Goal: Navigation & Orientation: Find specific page/section

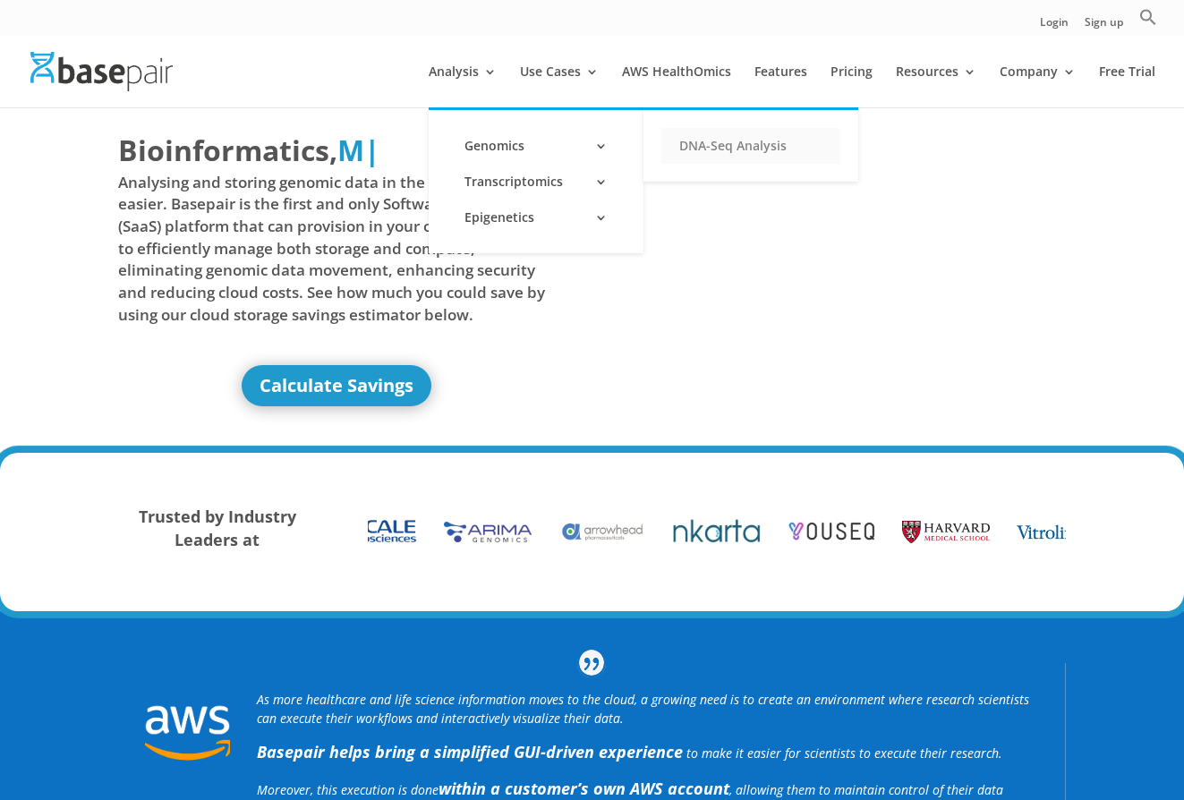
click at [736, 146] on link "DNA-Seq Analysis" at bounding box center [750, 146] width 179 height 36
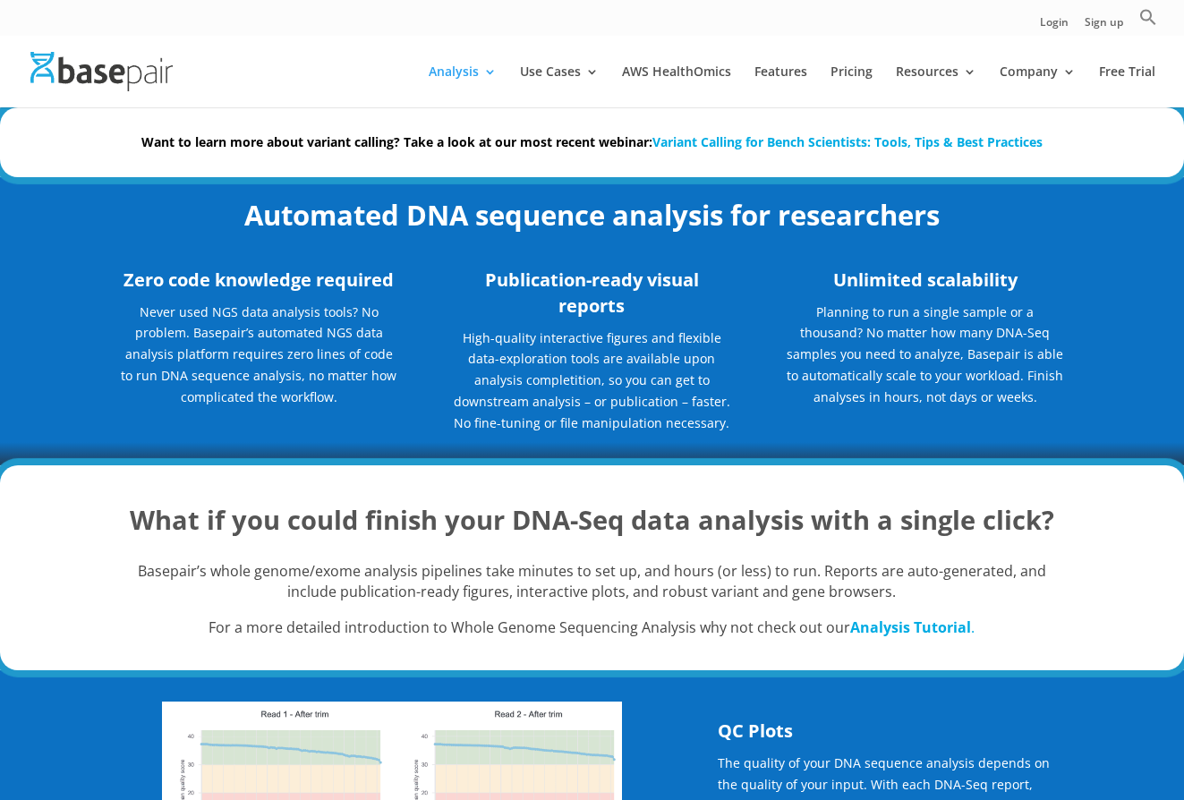
click at [143, 61] on img at bounding box center [101, 71] width 142 height 38
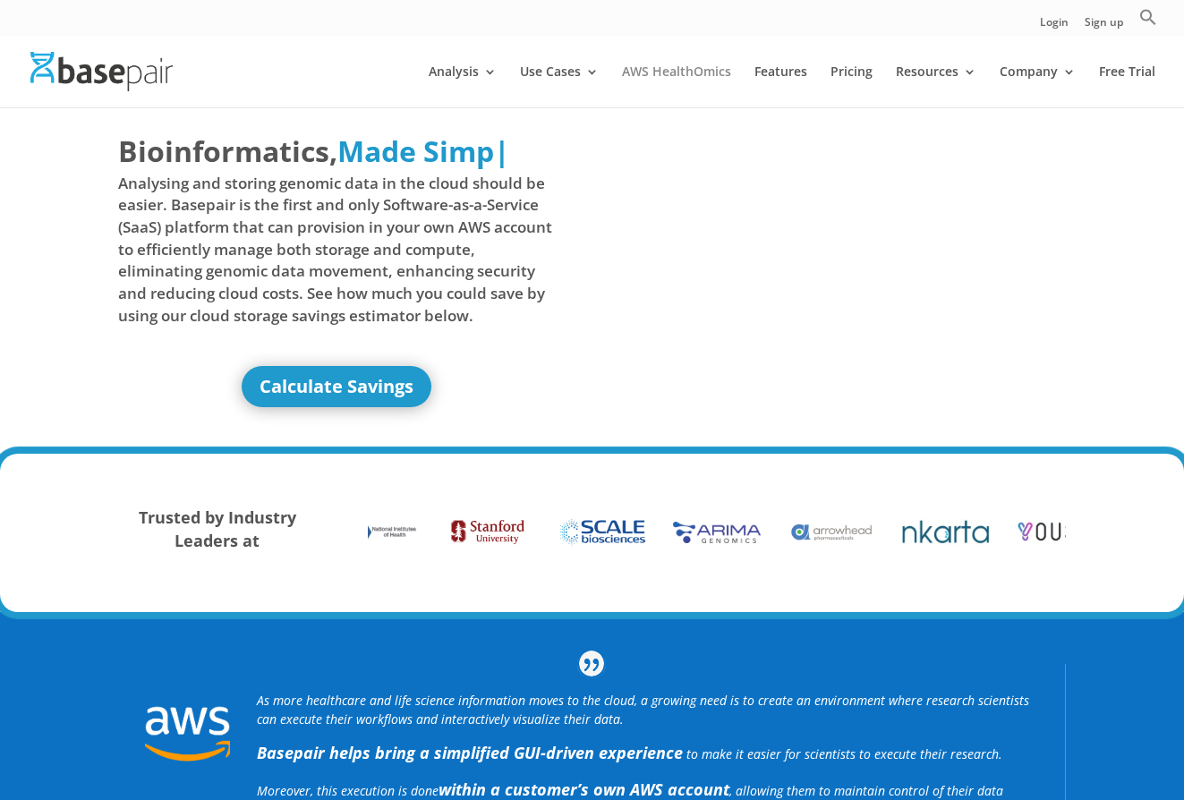
click at [706, 73] on link "AWS HealthOmics" at bounding box center [676, 86] width 109 height 42
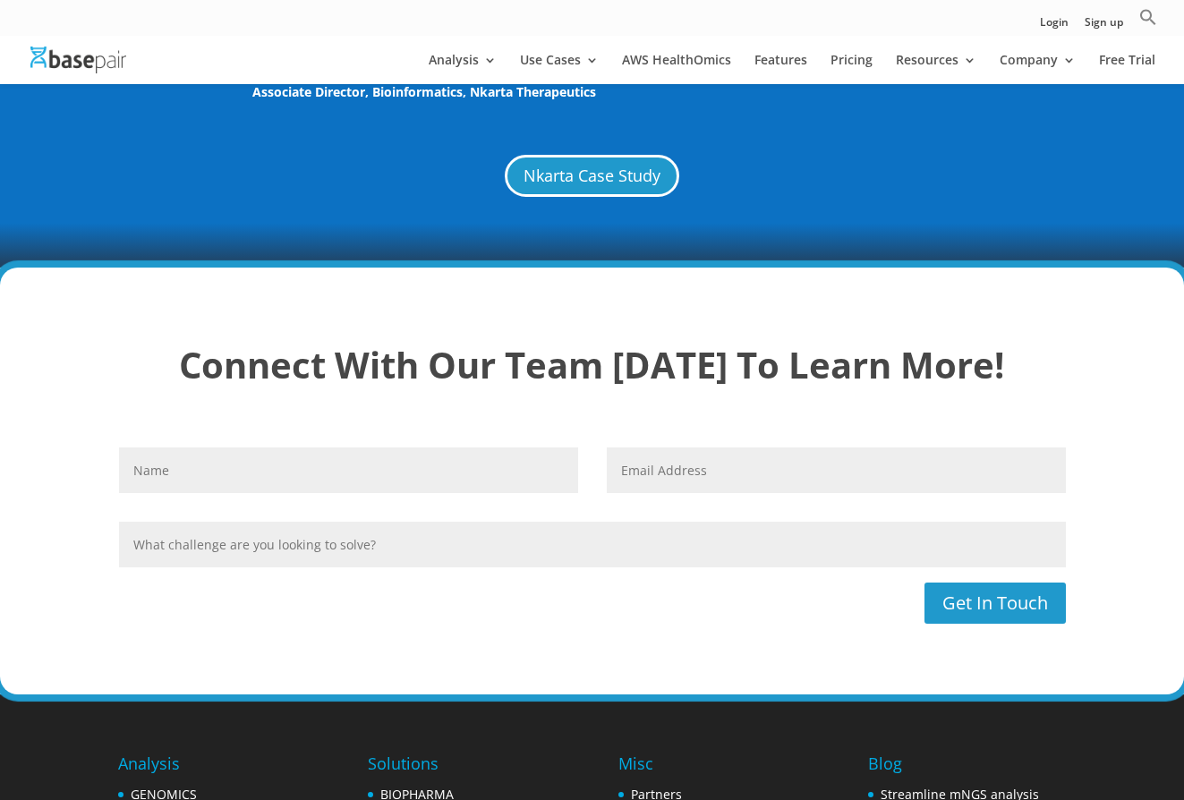
scroll to position [4623, 0]
